Goal: Information Seeking & Learning: Find specific fact

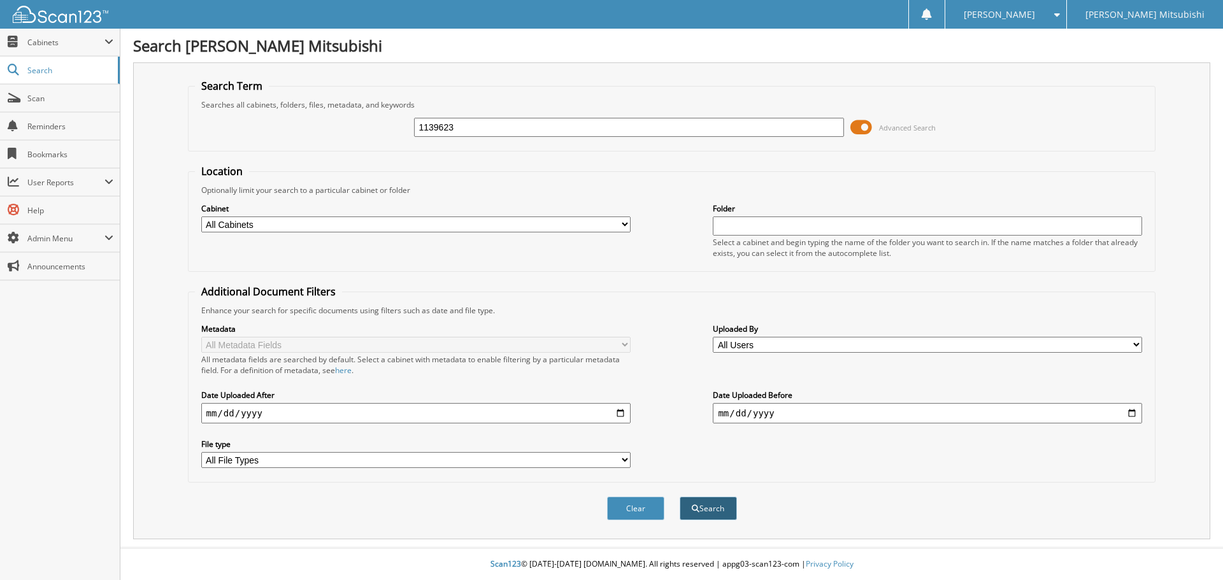
type input "1139623"
click at [703, 504] on button "Search" at bounding box center [708, 509] width 57 height 24
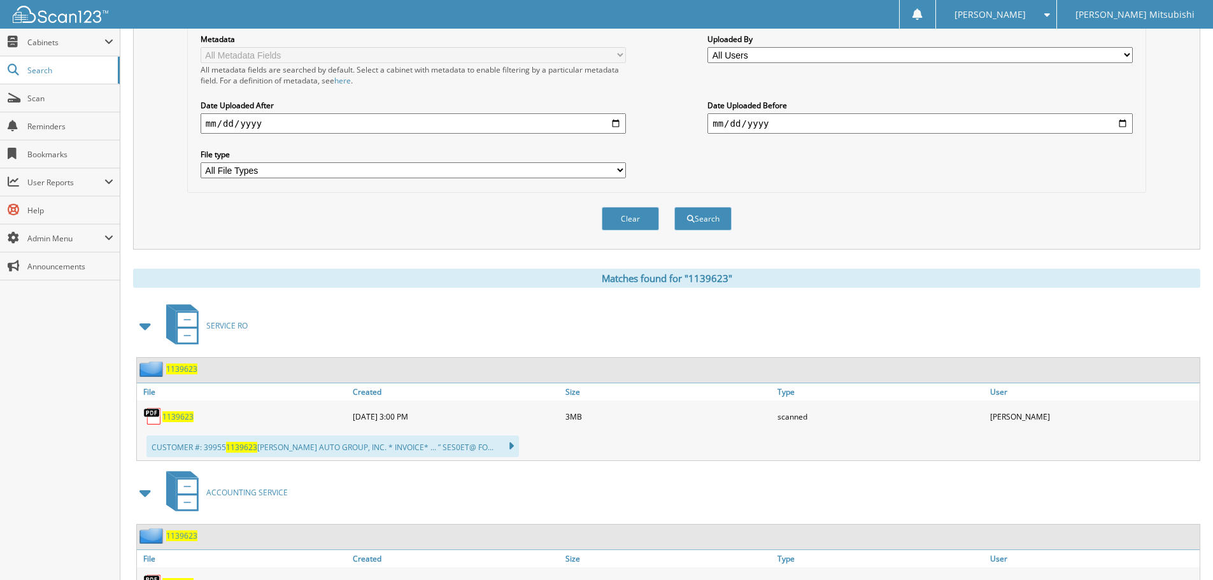
scroll to position [318, 0]
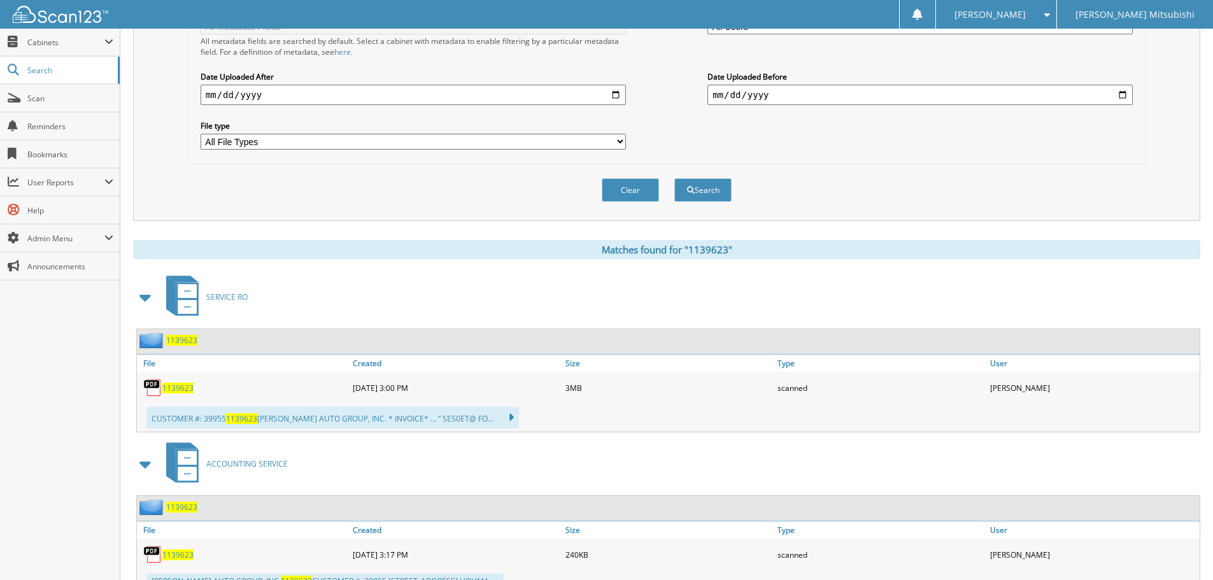
click at [178, 392] on span "1139623" at bounding box center [177, 388] width 31 height 11
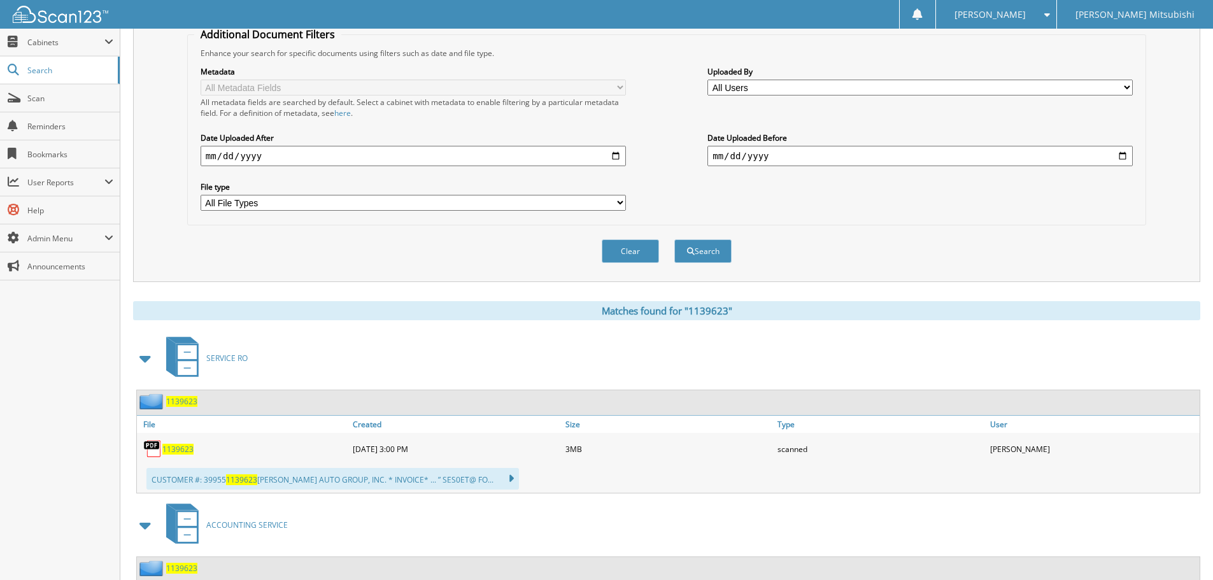
scroll to position [0, 0]
